Goal: Use online tool/utility: Utilize a website feature to perform a specific function

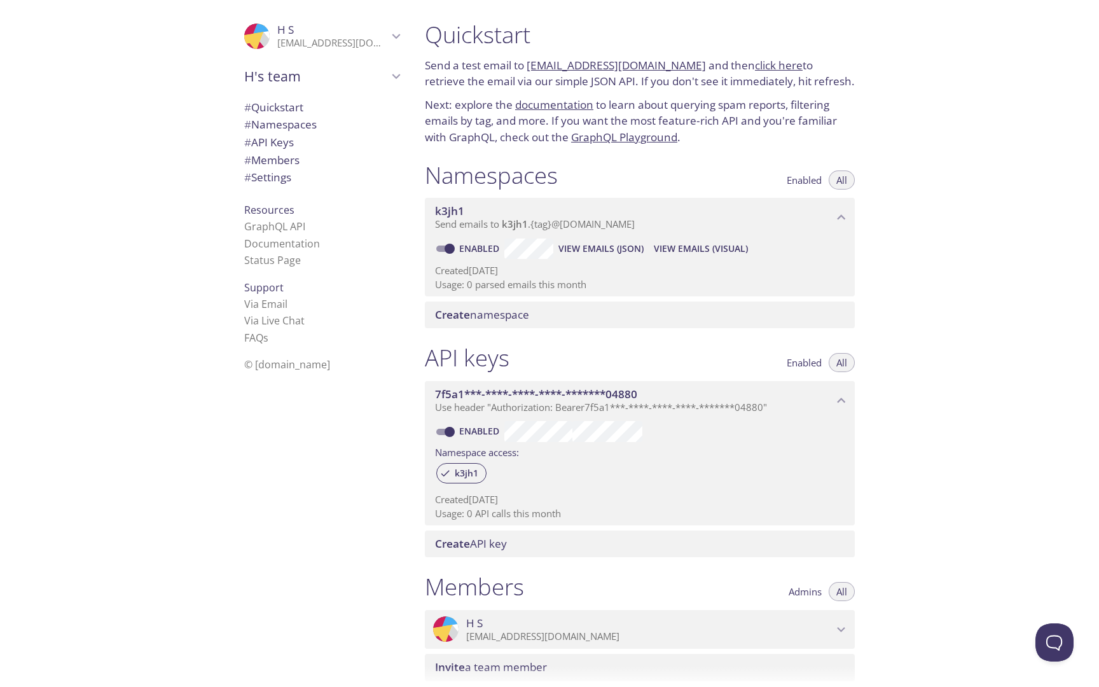
click at [527, 67] on p "Send a test email to [EMAIL_ADDRESS][DOMAIN_NAME] and then click here to retrie…" at bounding box center [640, 73] width 430 height 32
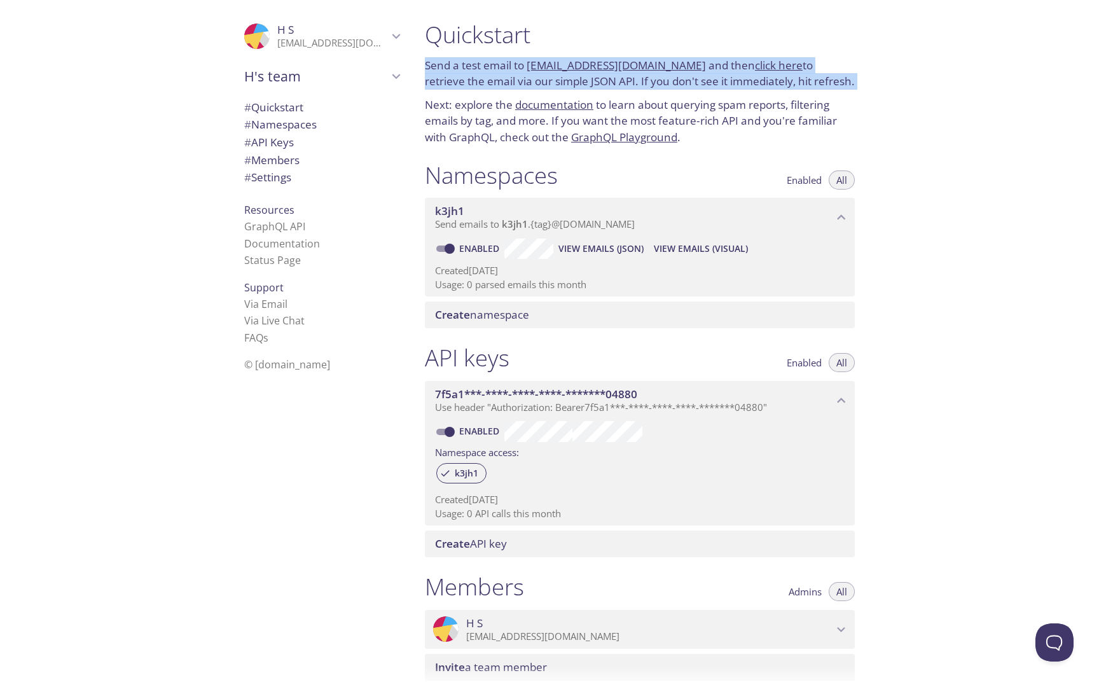
click at [527, 67] on p "Send a test email to [EMAIL_ADDRESS][DOMAIN_NAME] and then click here to retrie…" at bounding box center [640, 73] width 430 height 32
click at [528, 67] on link "[EMAIL_ADDRESS][DOMAIN_NAME]" at bounding box center [615, 65] width 179 height 15
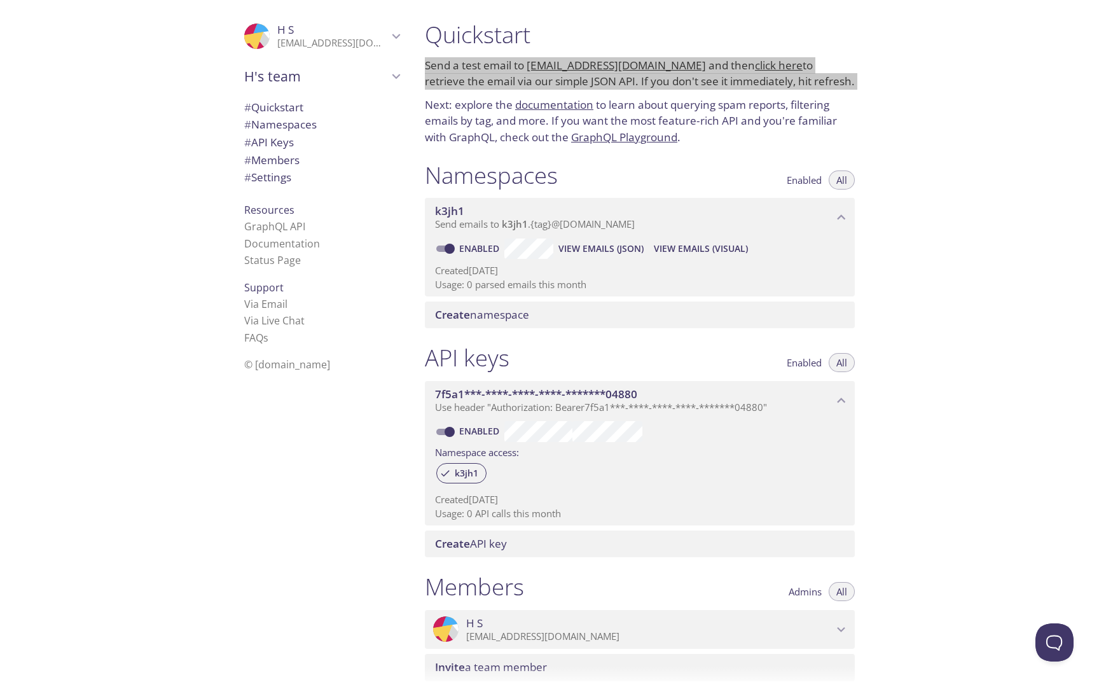
click at [529, 67] on link "[EMAIL_ADDRESS][DOMAIN_NAME]" at bounding box center [615, 65] width 179 height 15
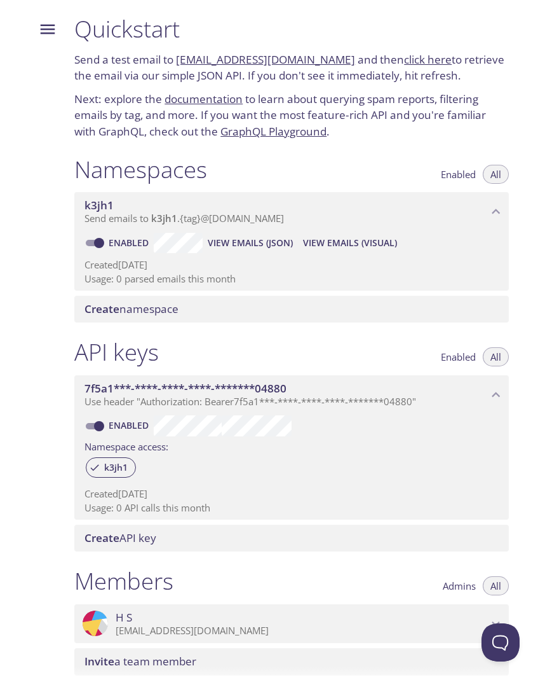
click at [409, 60] on link "click here" at bounding box center [428, 59] width 48 height 15
